Goal: Task Accomplishment & Management: Complete application form

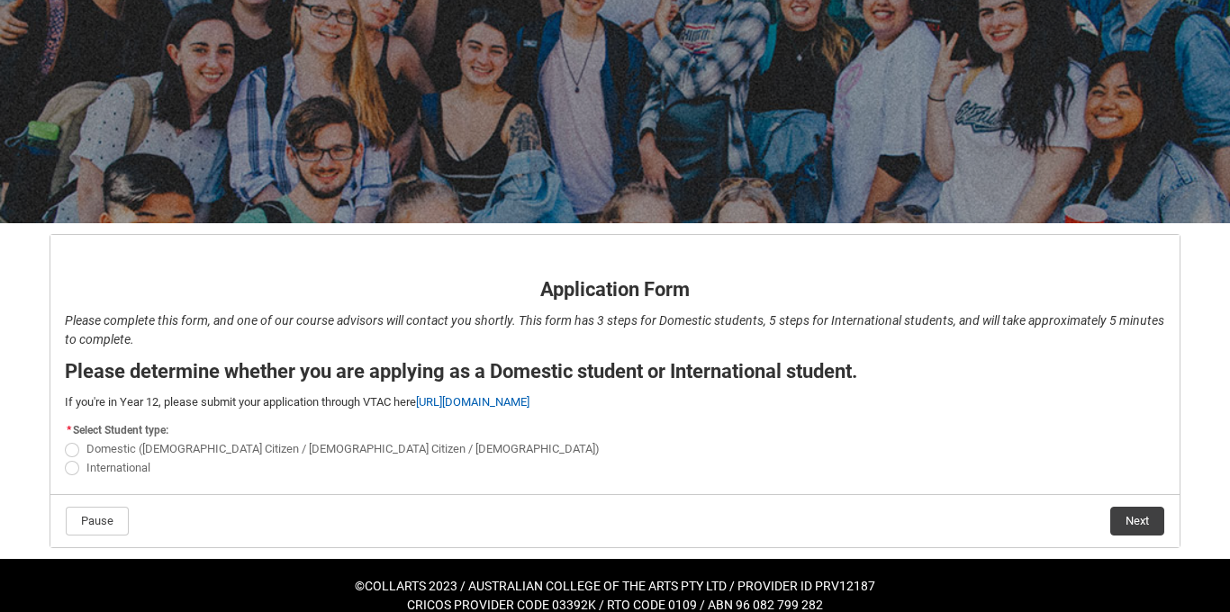
scroll to position [153, 0]
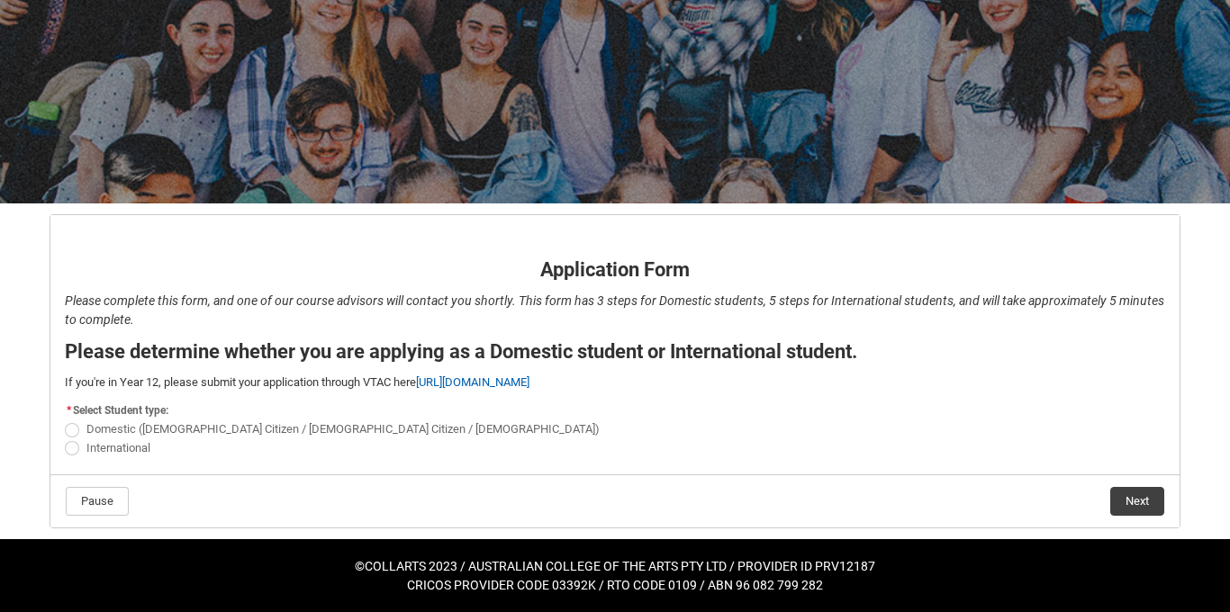
click at [227, 430] on span "Domestic ([DEMOGRAPHIC_DATA] Citizen / [DEMOGRAPHIC_DATA] Citizen / [DEMOGRAPHI…" at bounding box center [342, 429] width 513 height 14
click at [65, 420] on input "Domestic ([DEMOGRAPHIC_DATA] Citizen / [DEMOGRAPHIC_DATA] Citizen / [DEMOGRAPHI…" at bounding box center [64, 420] width 1 height 1
radio input "true"
click at [1147, 485] on flowruntime-navigation-bar "Pause Next" at bounding box center [614, 500] width 1129 height 53
click at [1145, 493] on button "Next" at bounding box center [1137, 501] width 54 height 29
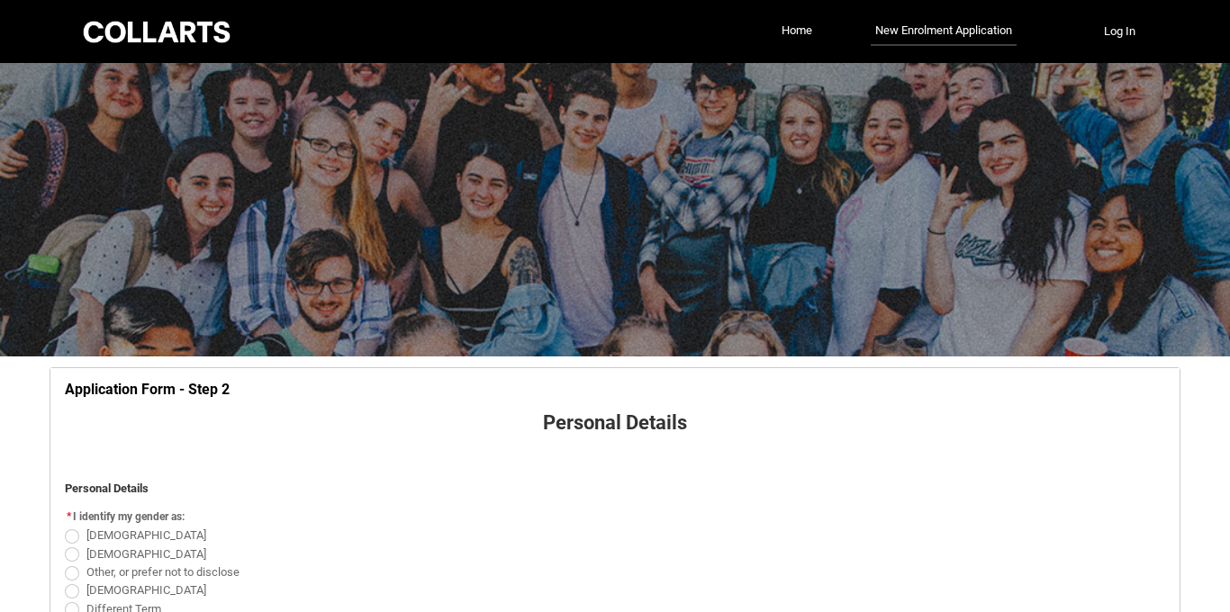
scroll to position [188, 0]
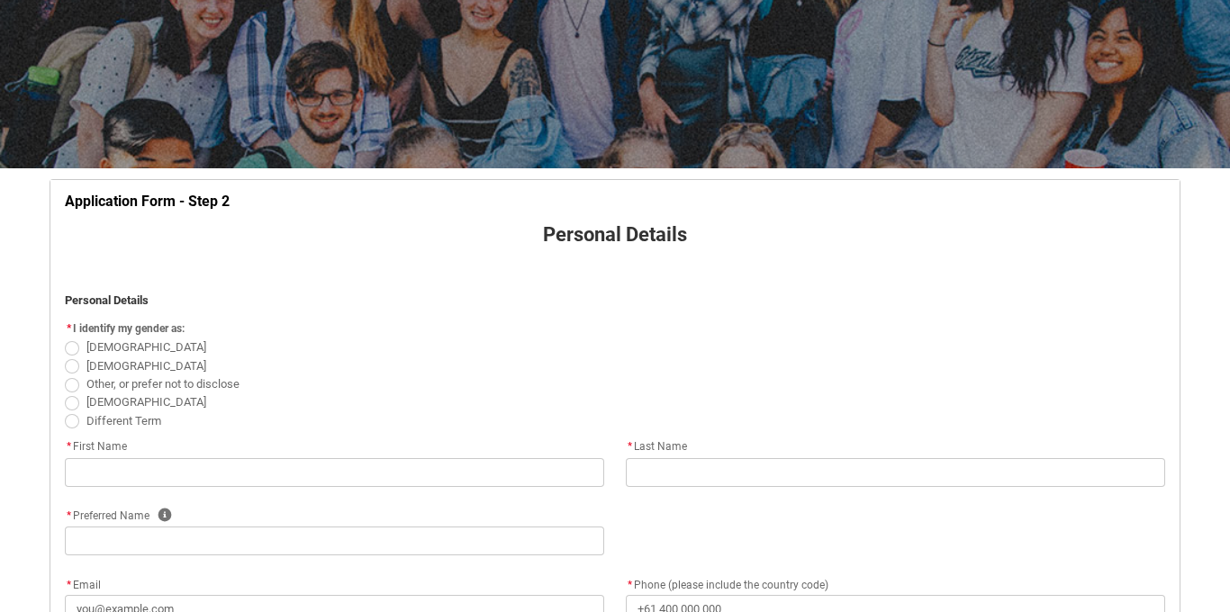
click at [71, 349] on span "REDU_Application_Form_for_Applicant flow" at bounding box center [72, 348] width 14 height 14
click at [65, 338] on input "[DEMOGRAPHIC_DATA]" at bounding box center [64, 338] width 1 height 1
radio input "true"
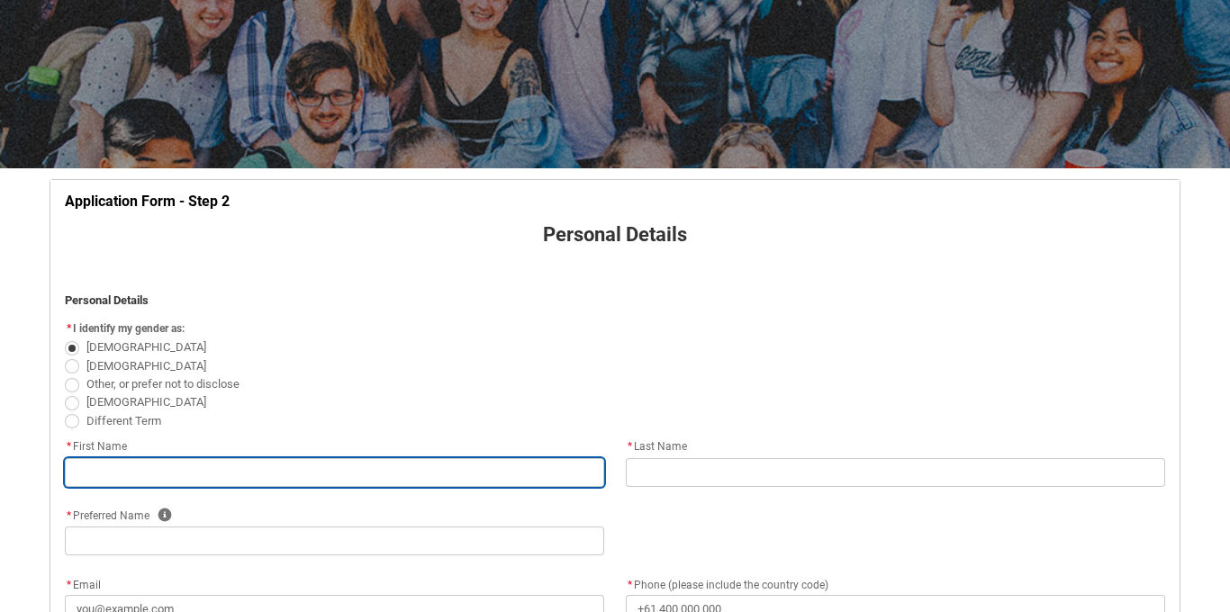
click at [198, 478] on input "REDU_Application_Form_for_Applicant flow" at bounding box center [334, 472] width 539 height 29
type lightning-primitive-input-simple "[PERSON_NAME]"
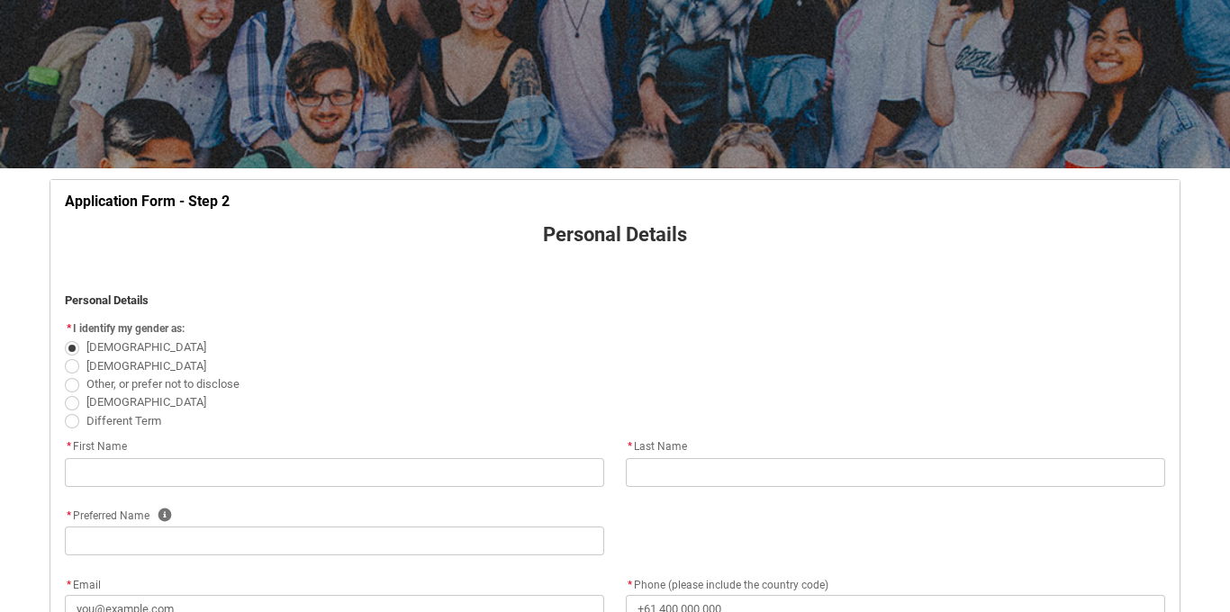
type lightning-primitive-input-simple "[PERSON_NAME]"
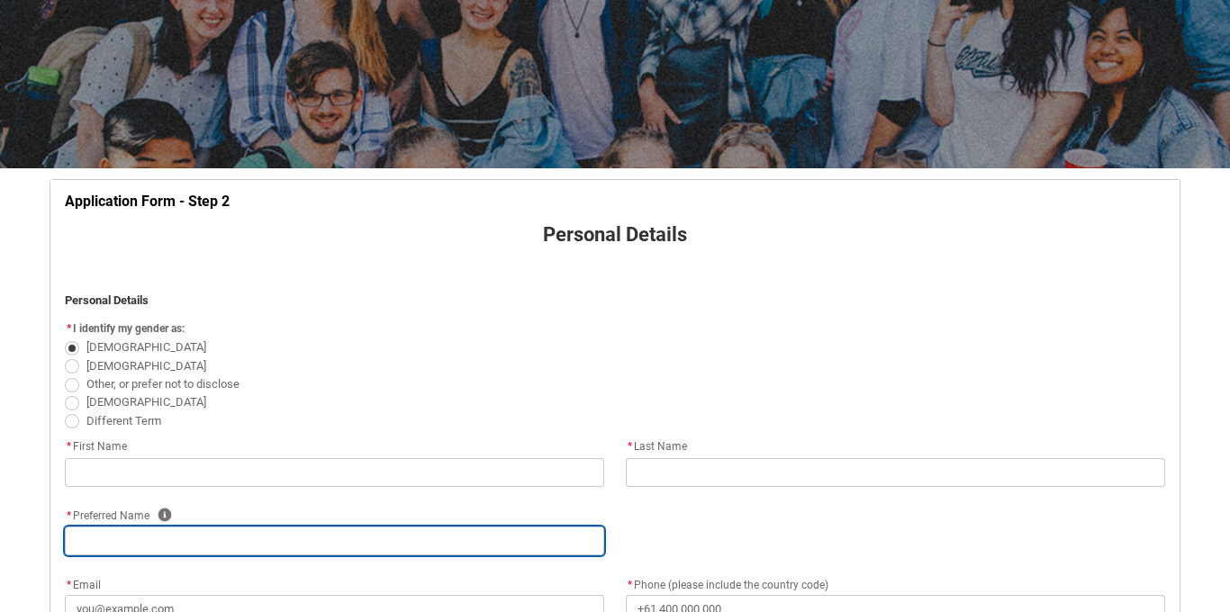
type lightning-primitive-input-simple "[PERSON_NAME]"
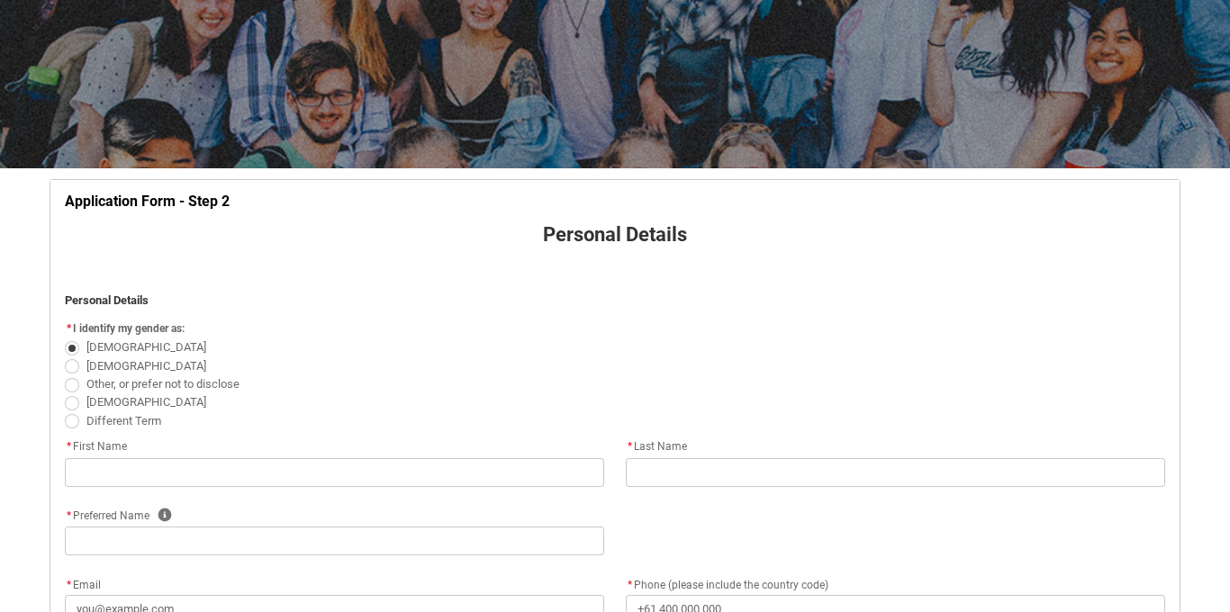
type lightning-primitive-input-simple "[EMAIL_ADDRESS][DOMAIN_NAME]"
type lightning-primitive-input-simple "[PHONE_NUMBER]"
type lightning-primitive-input-simple "[STREET_ADDRESS]"
type lightning-primitive-input-simple "Ivanhoe"
type lightning-primitive-input-simple "3079"
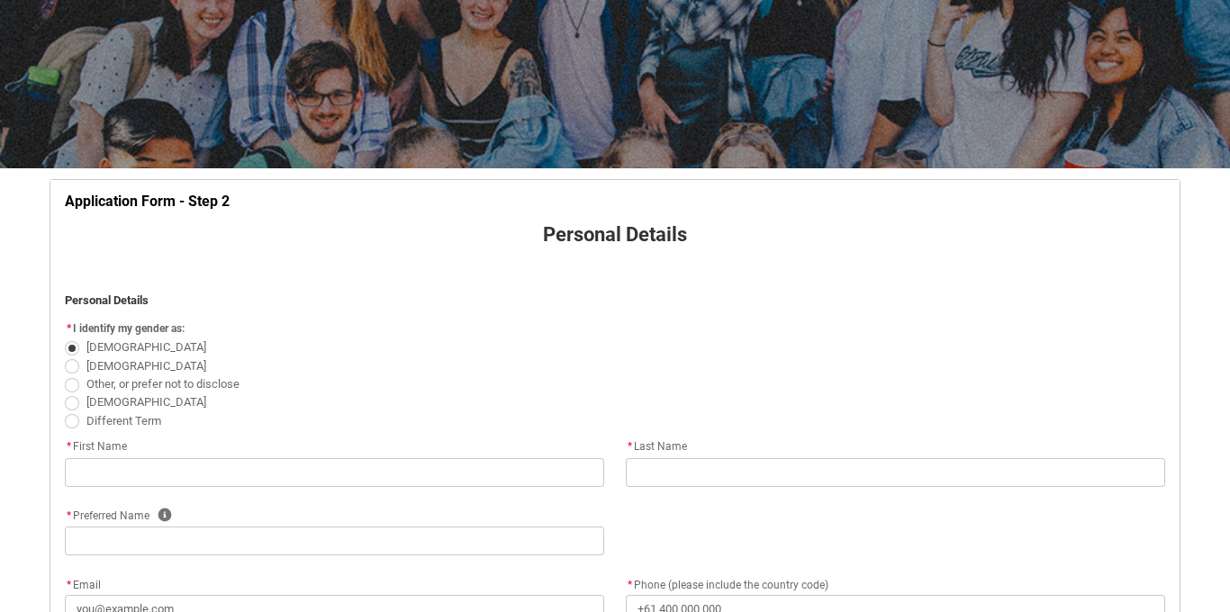
type lightning-primitive-input-simple "VIC"
type lightning-select "Country_Choice.1101"
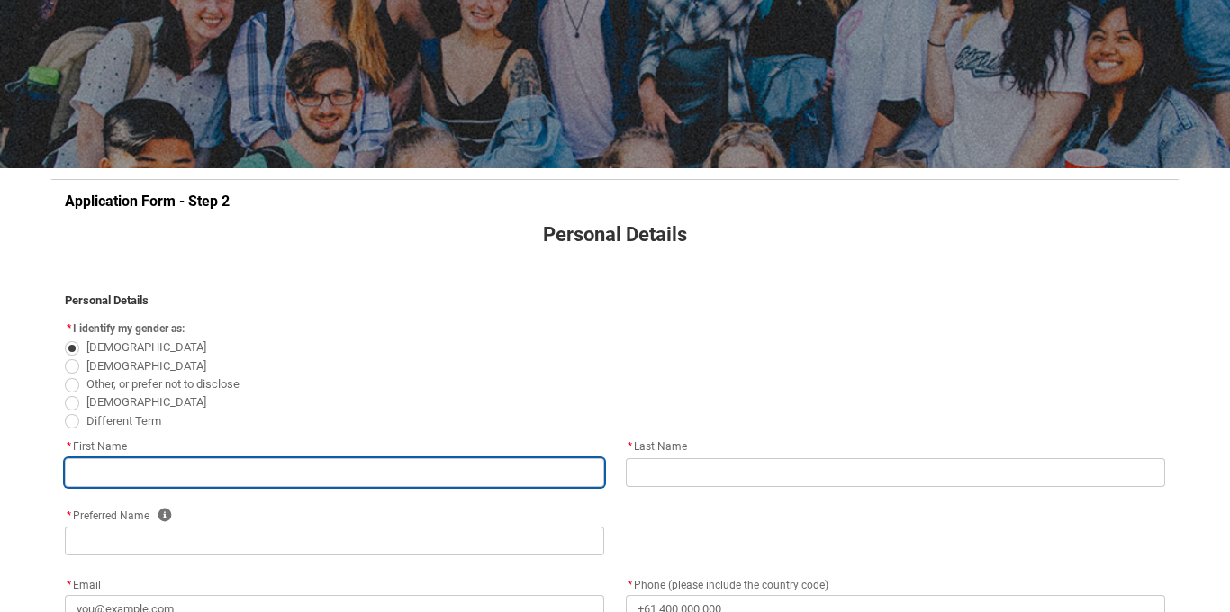
type input "[PERSON_NAME]"
type input "[EMAIL_ADDRESS][DOMAIN_NAME]"
type input "[PHONE_NUMBER]"
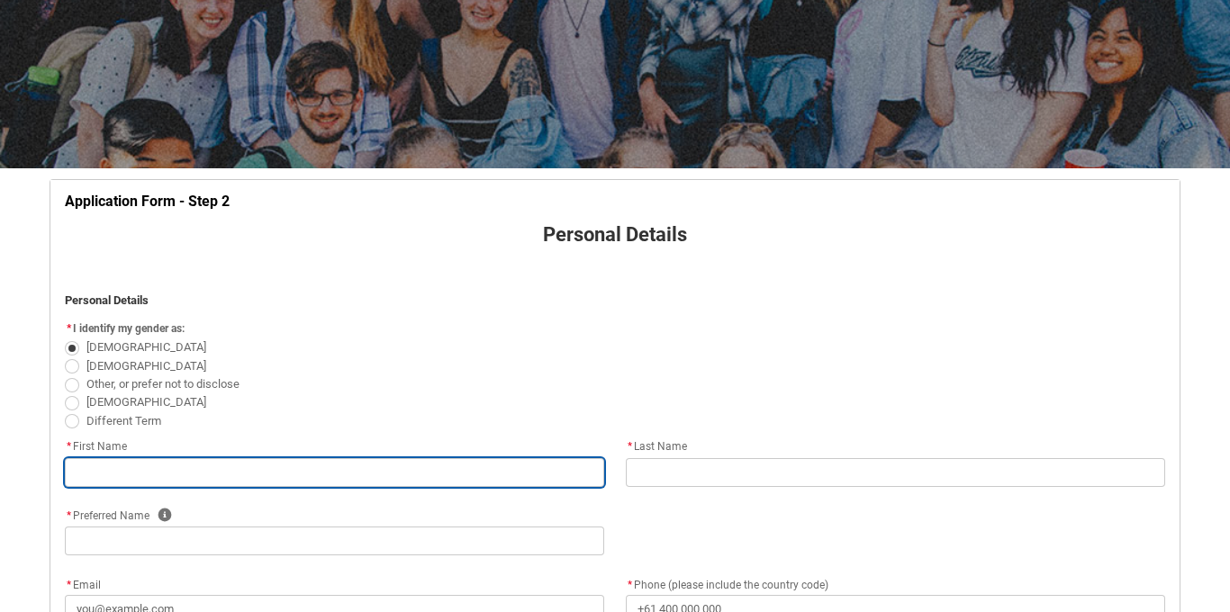
type input "[STREET_ADDRESS]"
type input "Ivanhoe"
type input "3079"
type input "VIC"
select select "Country_Choice.1101"
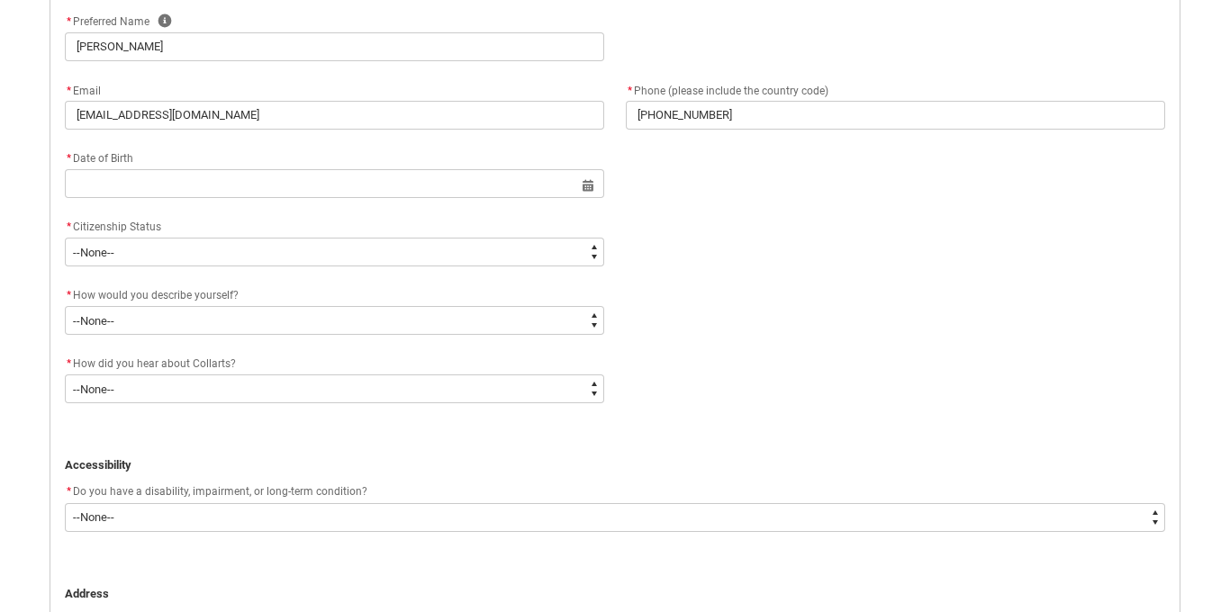
scroll to position [681, 0]
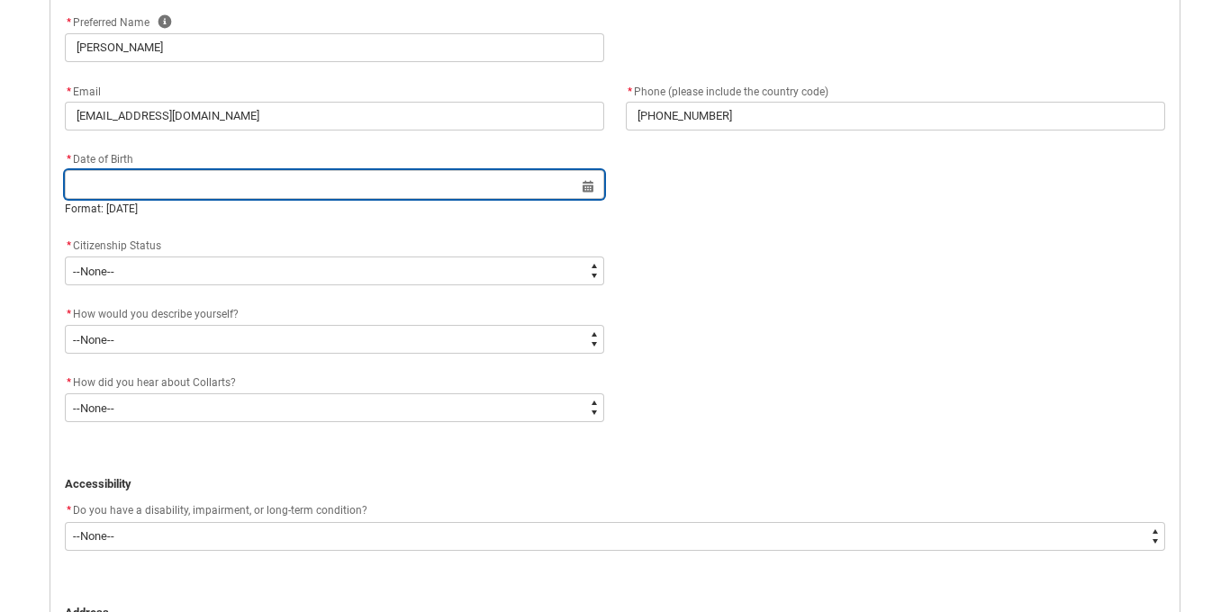
click at [406, 194] on input "REDU_Application_Form_for_Applicant flow" at bounding box center [334, 184] width 539 height 29
select select "2025"
